Goal: Task Accomplishment & Management: Complete application form

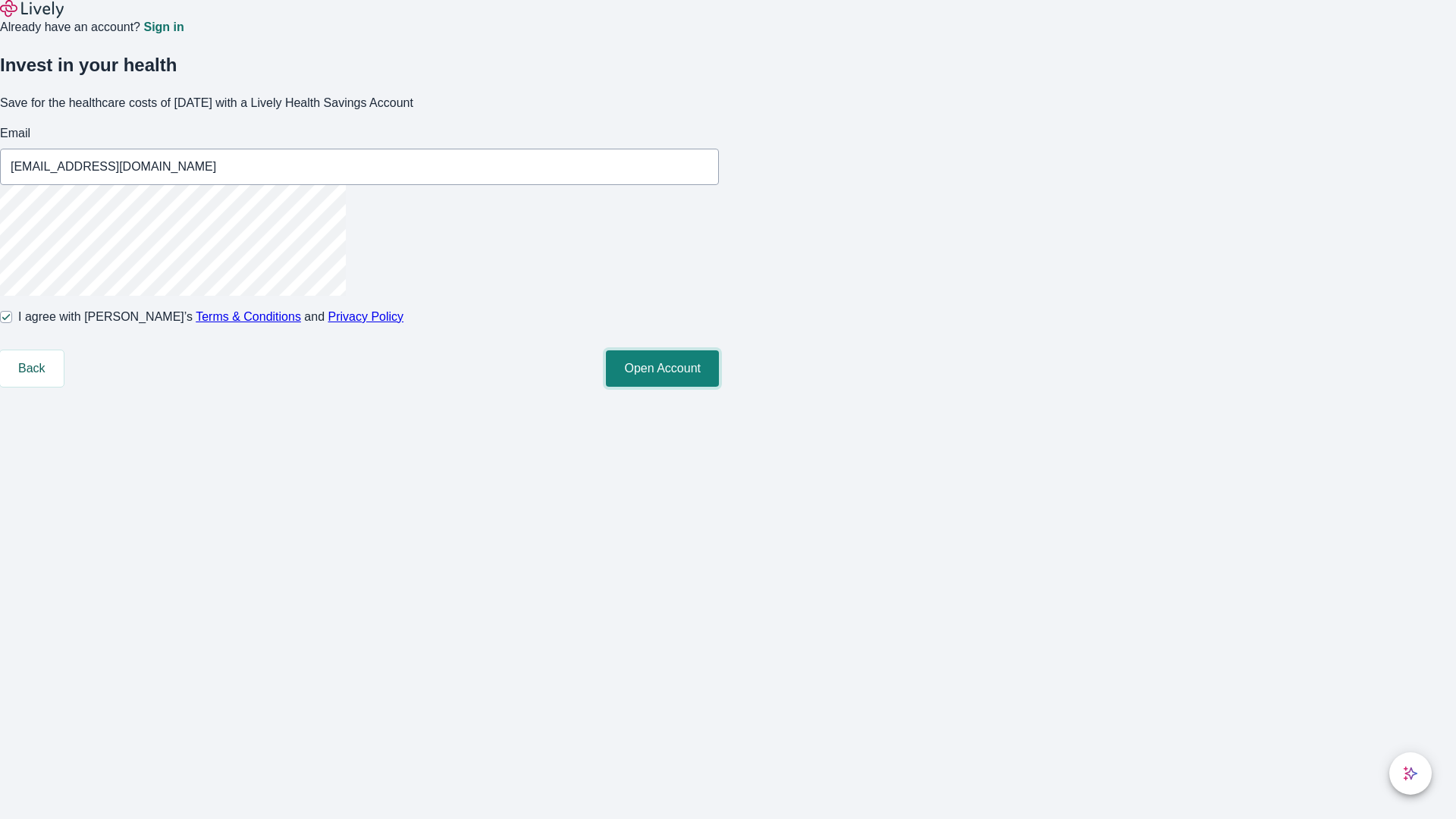
click at [719, 386] on button "Open Account" at bounding box center [662, 368] width 113 height 36
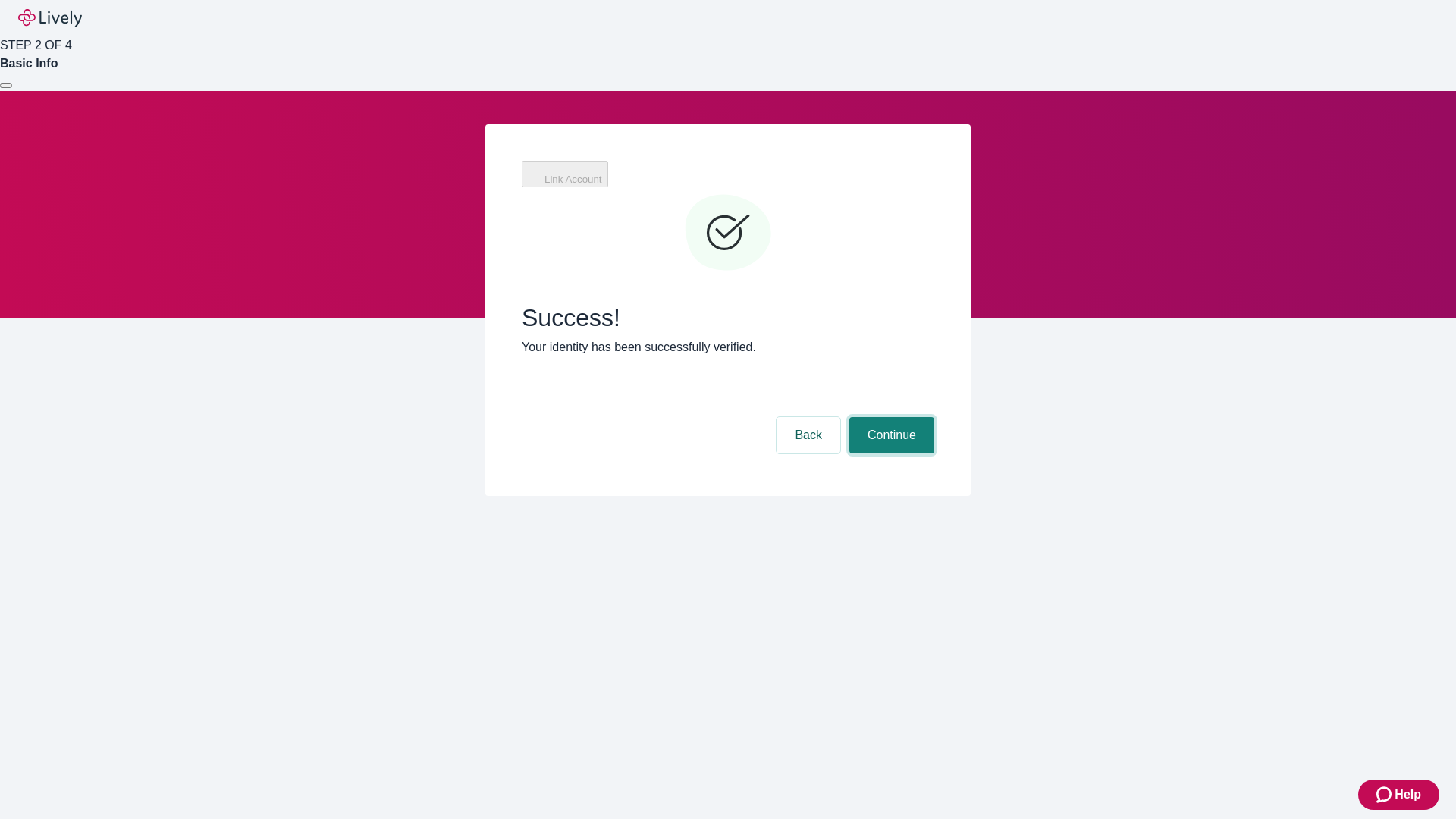
click at [889, 417] on button "Continue" at bounding box center [891, 435] width 85 height 36
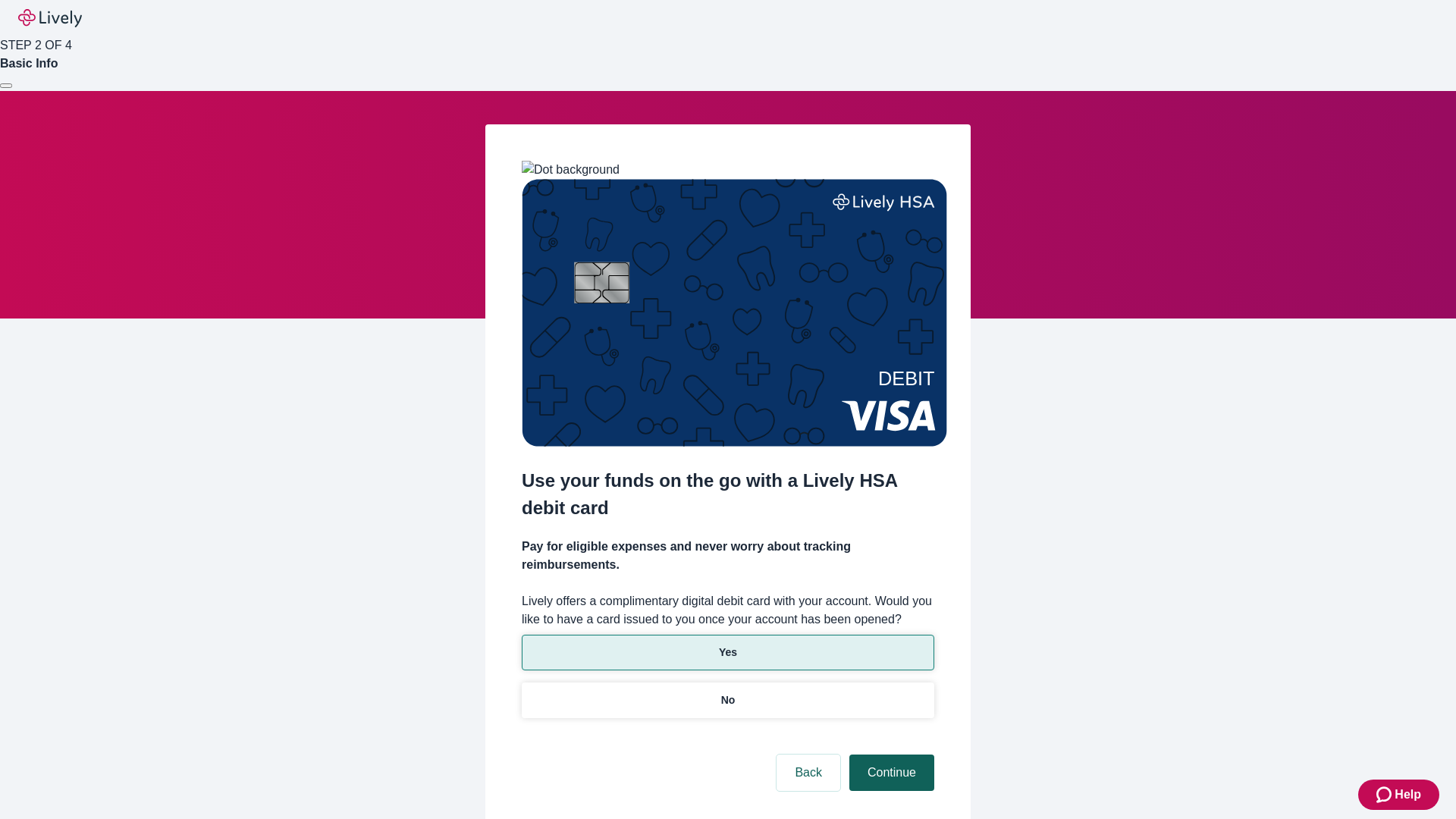
click at [728, 692] on p "No" at bounding box center [728, 700] width 14 height 16
click at [889, 754] on button "Continue" at bounding box center [891, 772] width 85 height 36
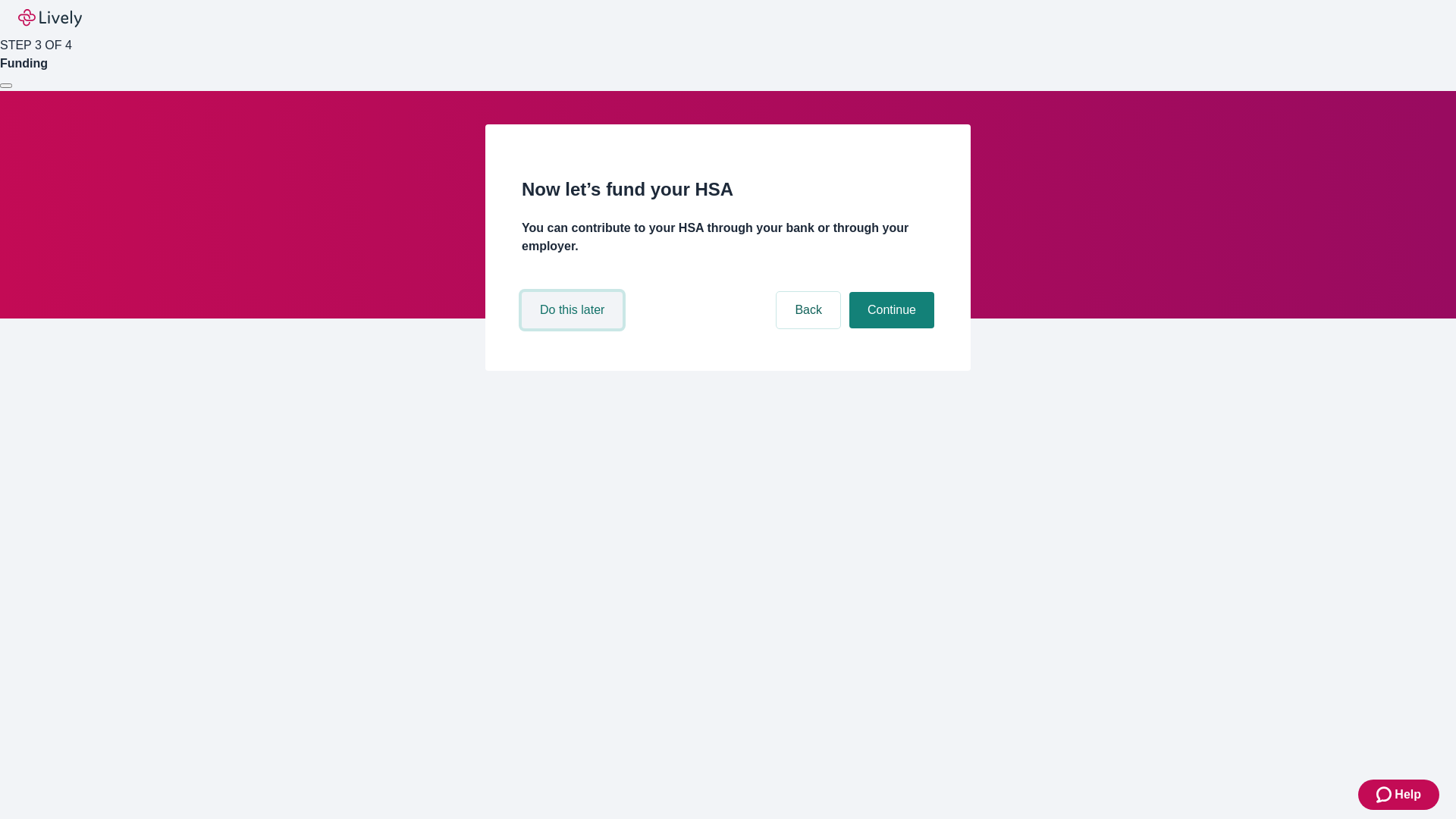
click at [574, 329] on button "Do this later" at bounding box center [573, 309] width 101 height 36
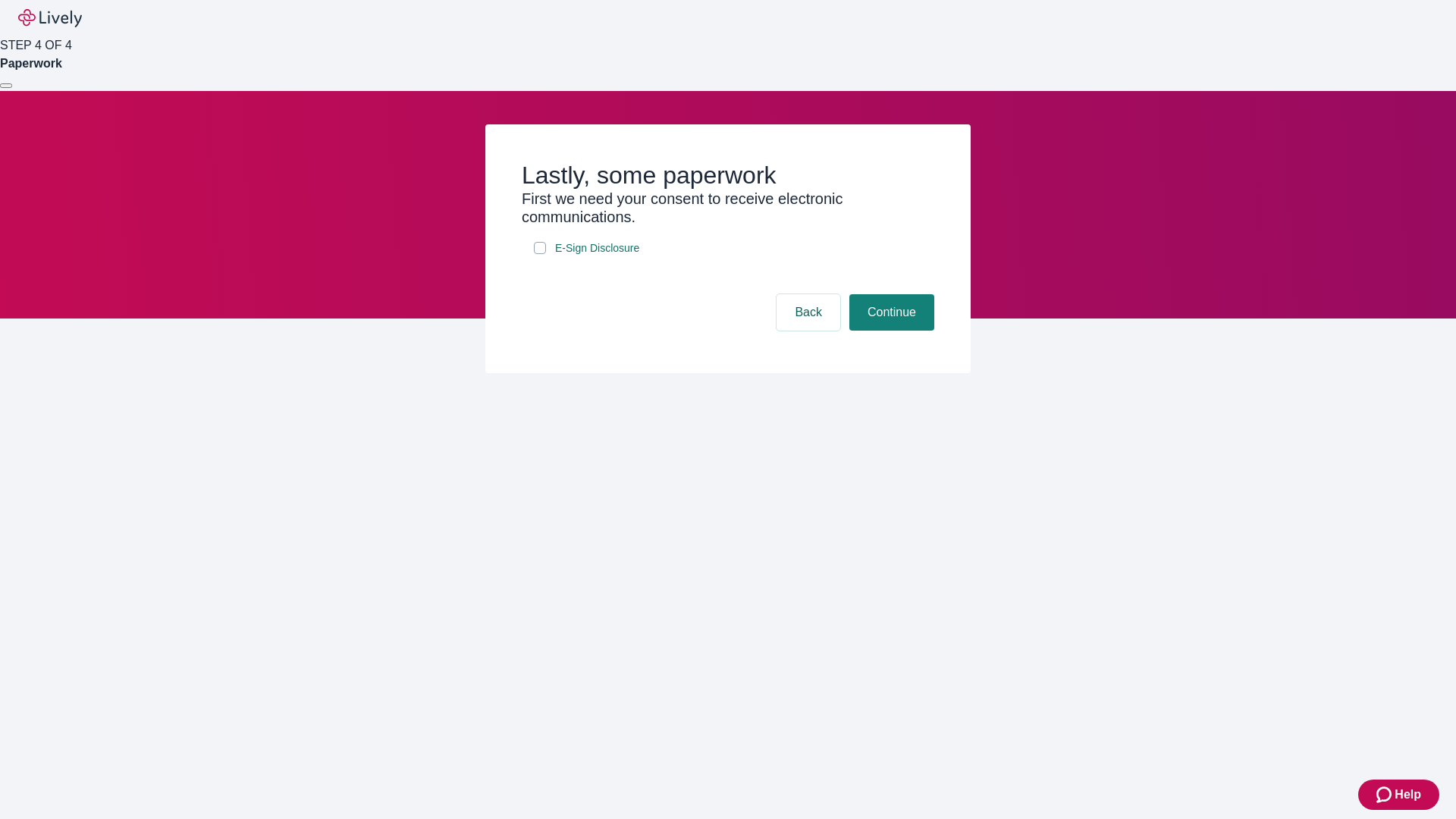
click at [540, 254] on input "E-Sign Disclosure" at bounding box center [540, 248] width 12 height 12
checkbox input "true"
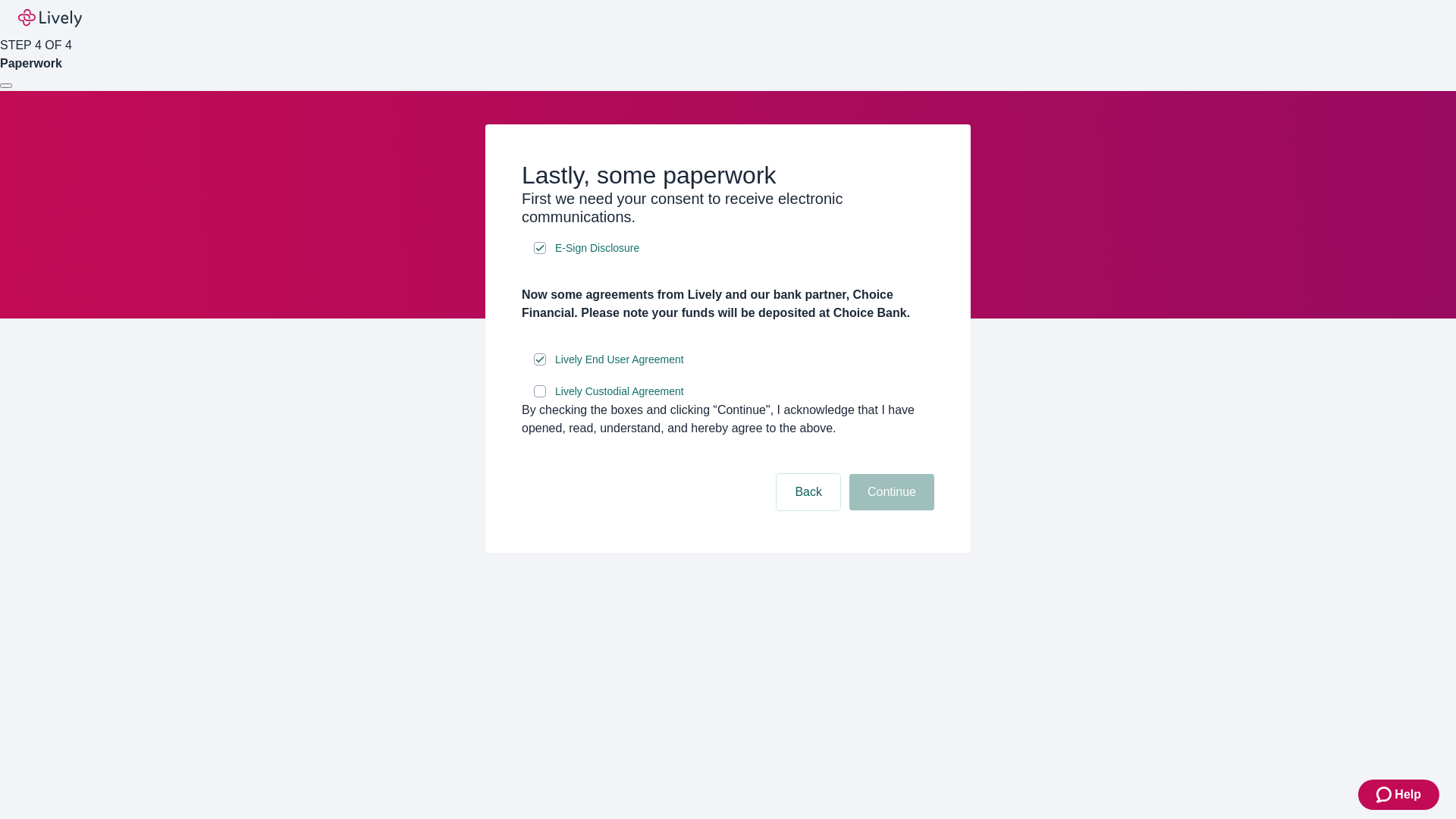
click at [540, 397] on input "Lively Custodial Agreement" at bounding box center [540, 391] width 12 height 12
checkbox input "true"
click at [889, 511] on button "Continue" at bounding box center [891, 492] width 85 height 36
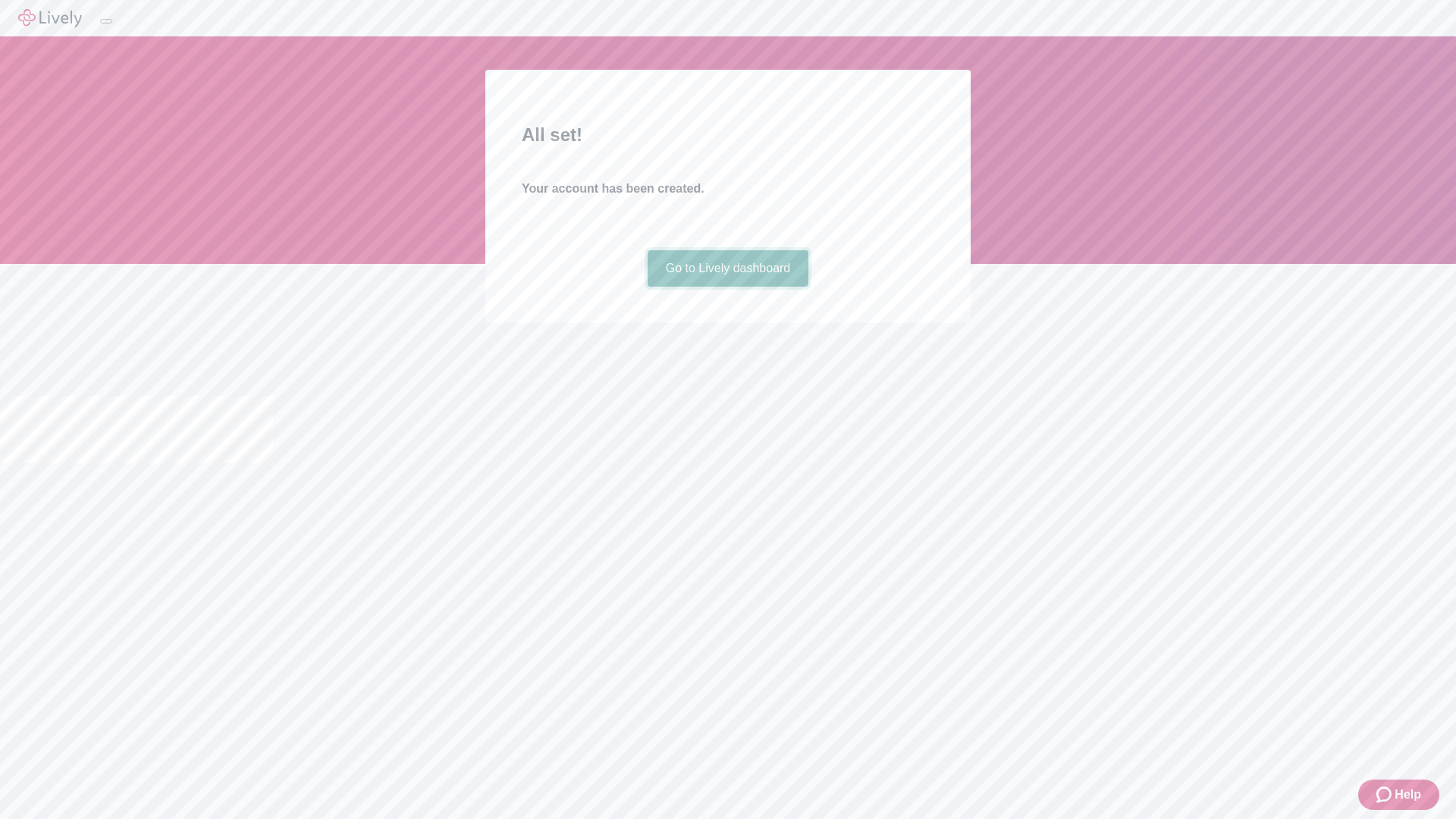
click at [728, 287] on link "Go to Lively dashboard" at bounding box center [728, 268] width 162 height 36
